Goal: Task Accomplishment & Management: Manage account settings

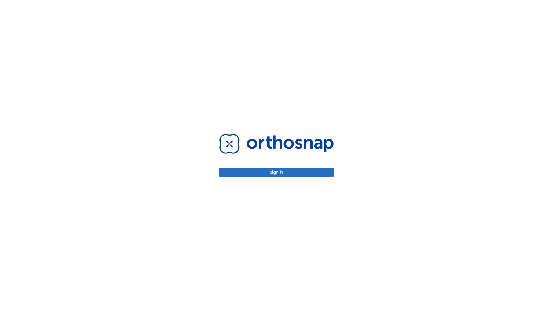
click at [277, 172] on button "Sign in" at bounding box center [277, 173] width 114 height 10
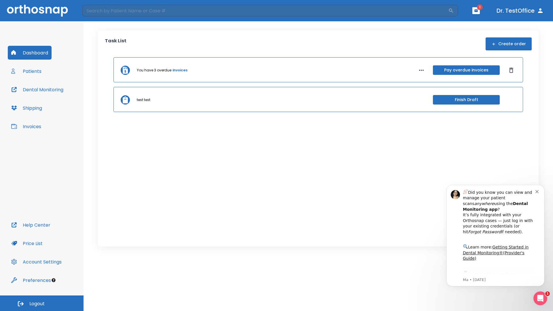
click at [42, 304] on span "Logout" at bounding box center [36, 304] width 15 height 6
